Goal: Check status

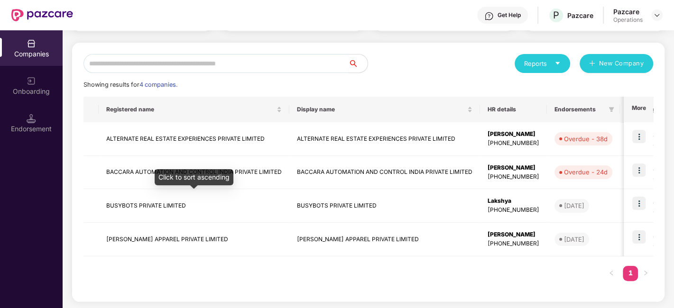
scroll to position [89, 0]
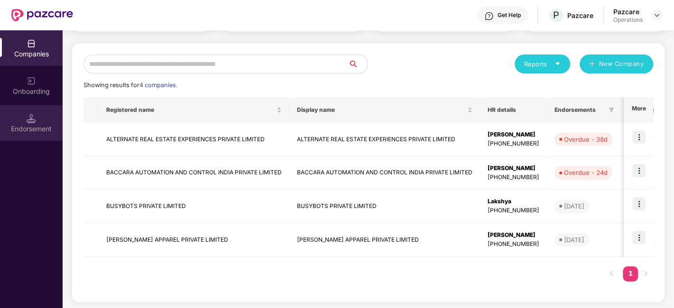
click at [42, 125] on div "Endorsement" at bounding box center [31, 128] width 63 height 9
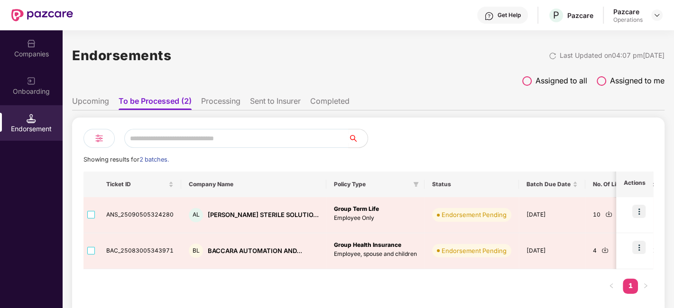
scroll to position [0, 0]
click at [91, 103] on li "Upcoming" at bounding box center [90, 103] width 37 height 14
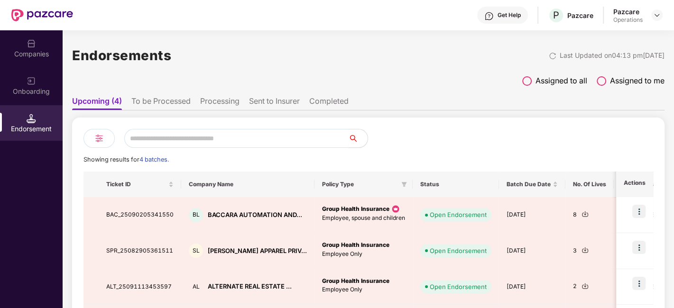
click at [154, 109] on li "To be Processed" at bounding box center [160, 103] width 59 height 14
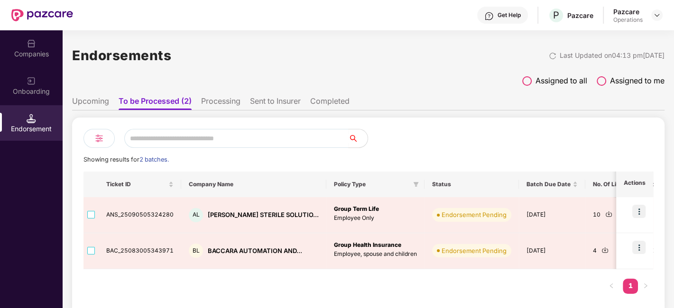
click at [214, 106] on li "Processing" at bounding box center [220, 103] width 39 height 14
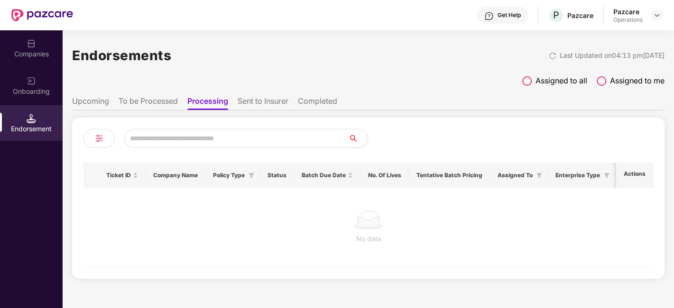
click at [250, 104] on li "Sent to Insurer" at bounding box center [262, 103] width 51 height 14
click at [82, 102] on li "Upcoming" at bounding box center [90, 103] width 37 height 14
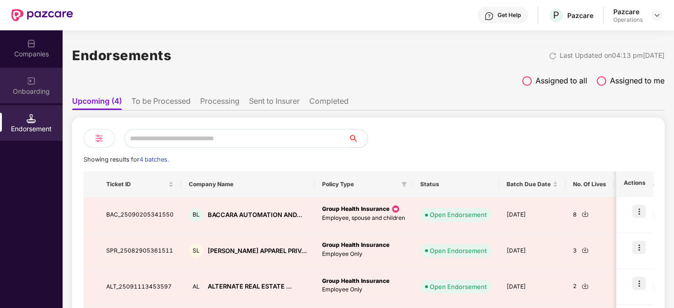
click at [37, 87] on div "Onboarding" at bounding box center [31, 91] width 63 height 9
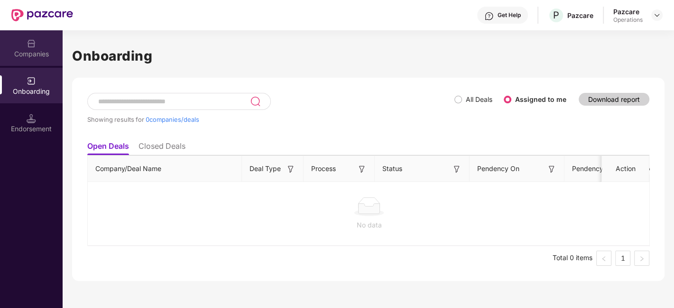
click at [33, 53] on div "Companies" at bounding box center [31, 53] width 63 height 9
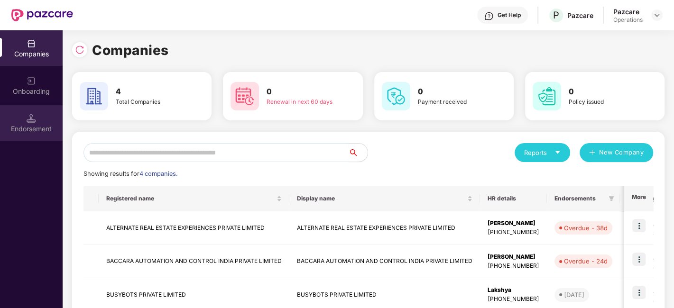
click at [42, 130] on div "Endorsement" at bounding box center [31, 128] width 63 height 9
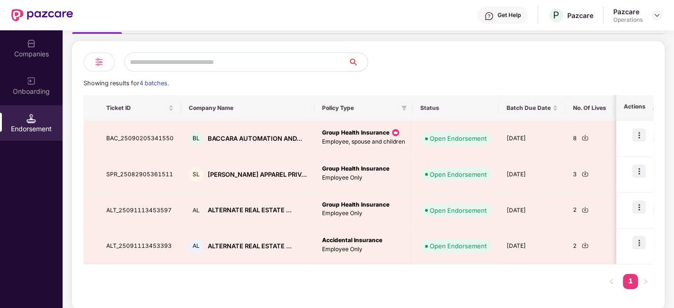
click at [27, 49] on div "Companies" at bounding box center [31, 53] width 63 height 9
